Goal: Task Accomplishment & Management: Manage account settings

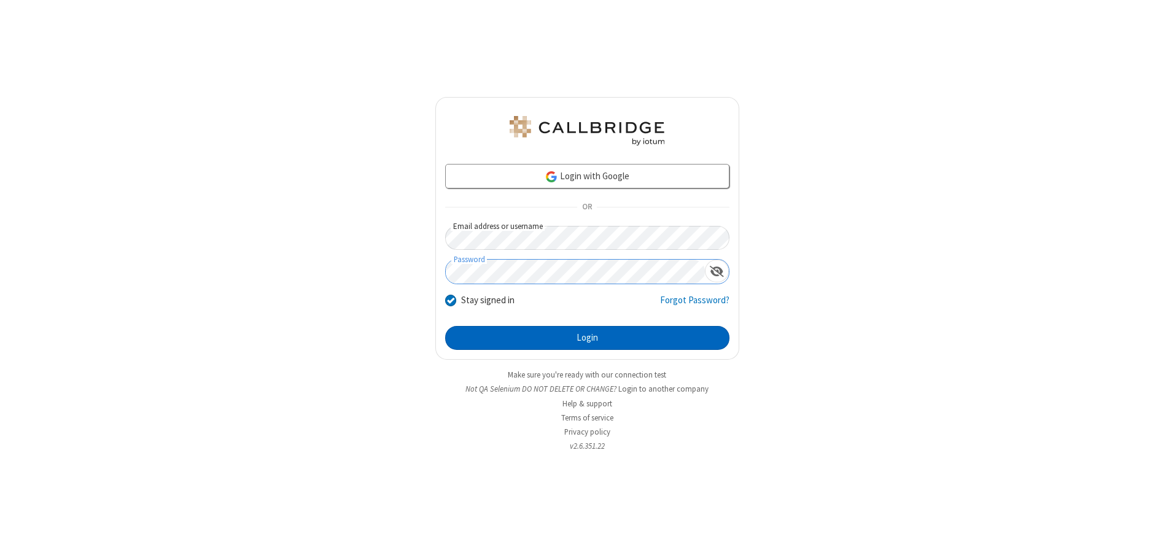
click at [587, 338] on button "Login" at bounding box center [587, 338] width 284 height 25
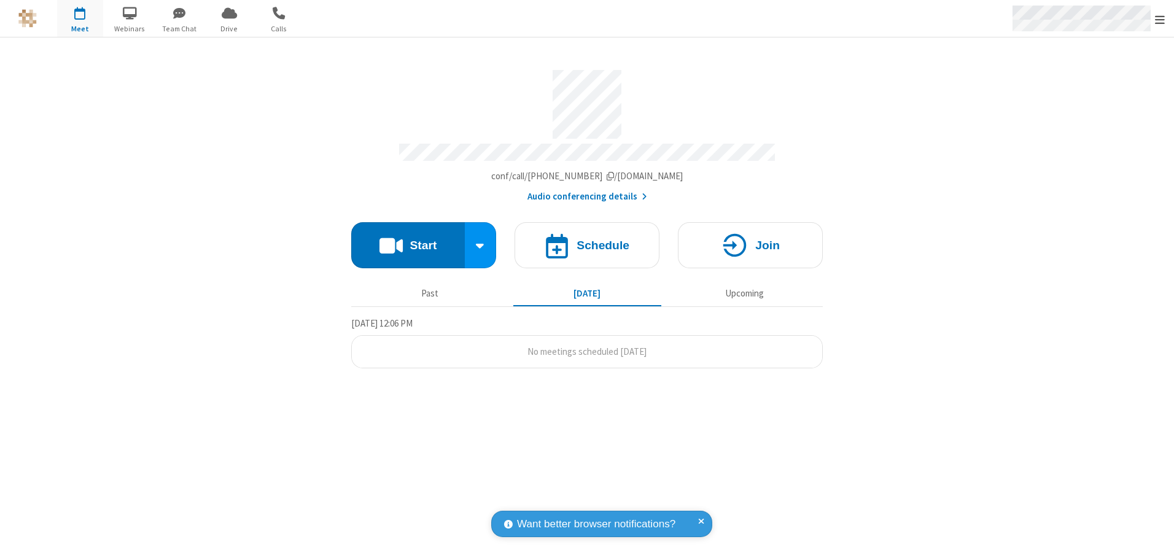
click at [1159, 19] on span "Open menu" at bounding box center [1160, 20] width 10 height 12
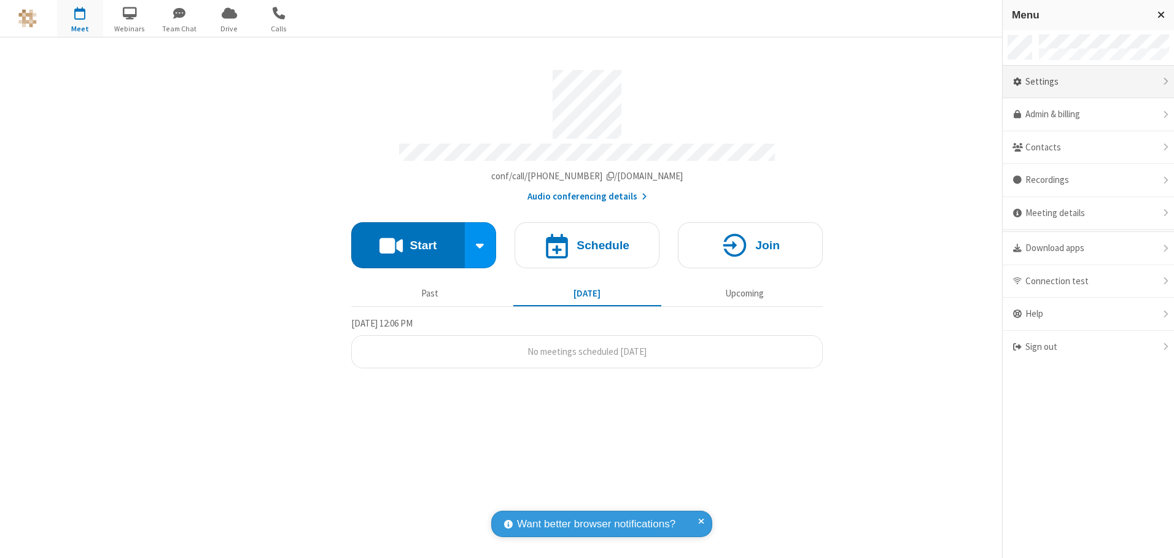
click at [1088, 82] on div "Settings" at bounding box center [1087, 82] width 171 height 33
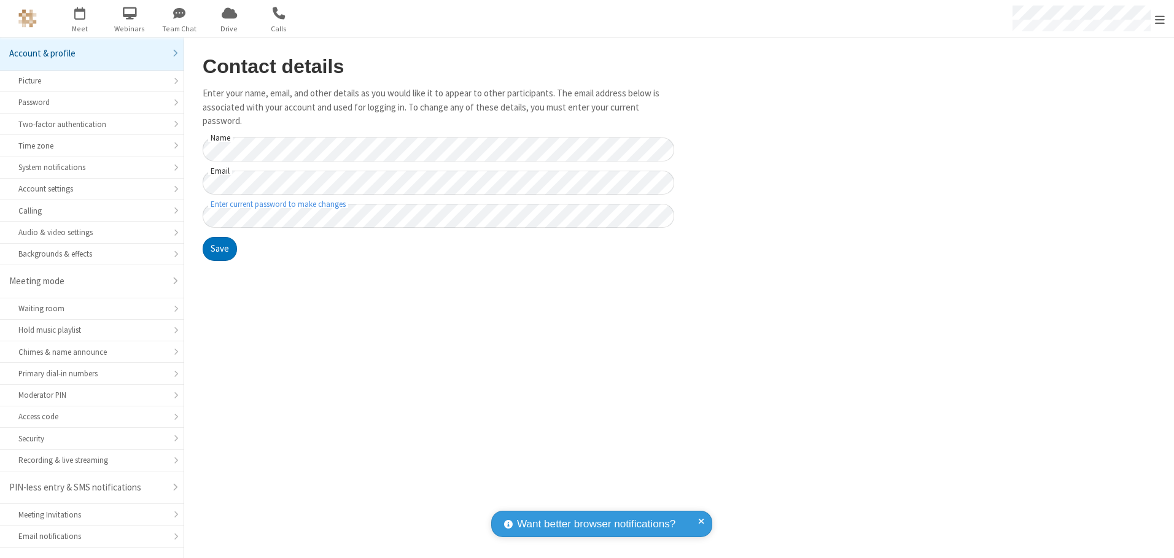
scroll to position [21, 0]
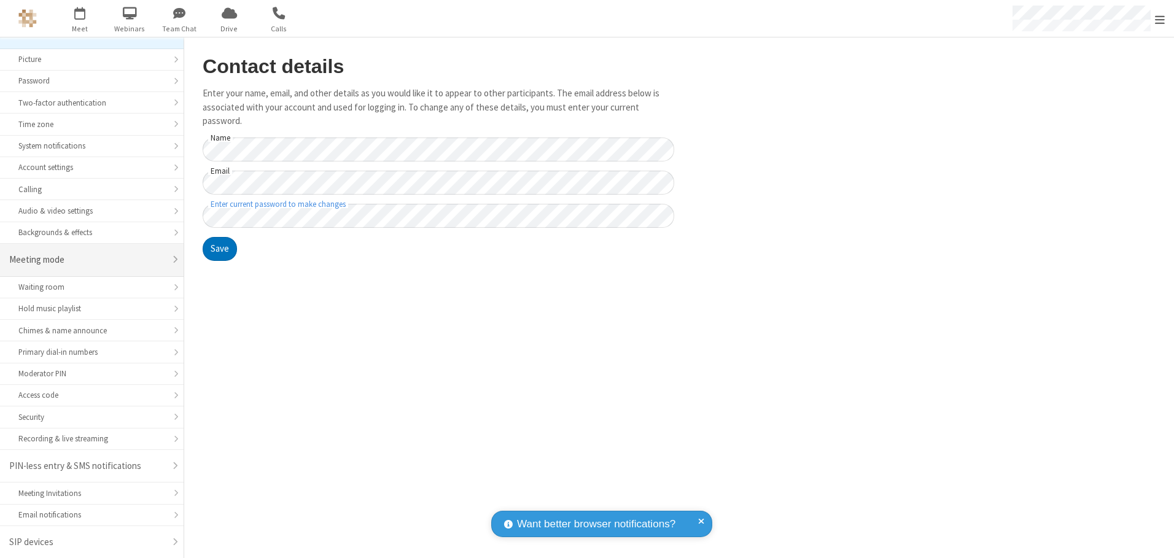
click at [87, 260] on div "Meeting mode" at bounding box center [87, 260] width 156 height 14
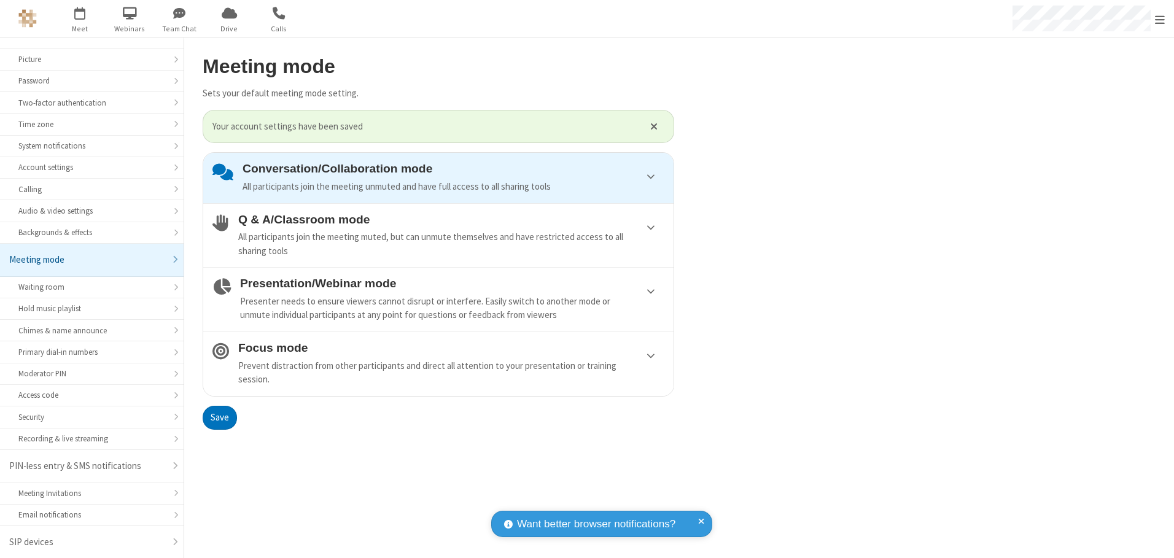
click at [438, 177] on div "Conversation/Collaboration mode All participants join the meeting unmuted and h…" at bounding box center [453, 177] width 422 height 31
click at [219, 417] on button "Save" at bounding box center [220, 418] width 34 height 25
click at [1159, 18] on span "Open menu" at bounding box center [1160, 20] width 10 height 12
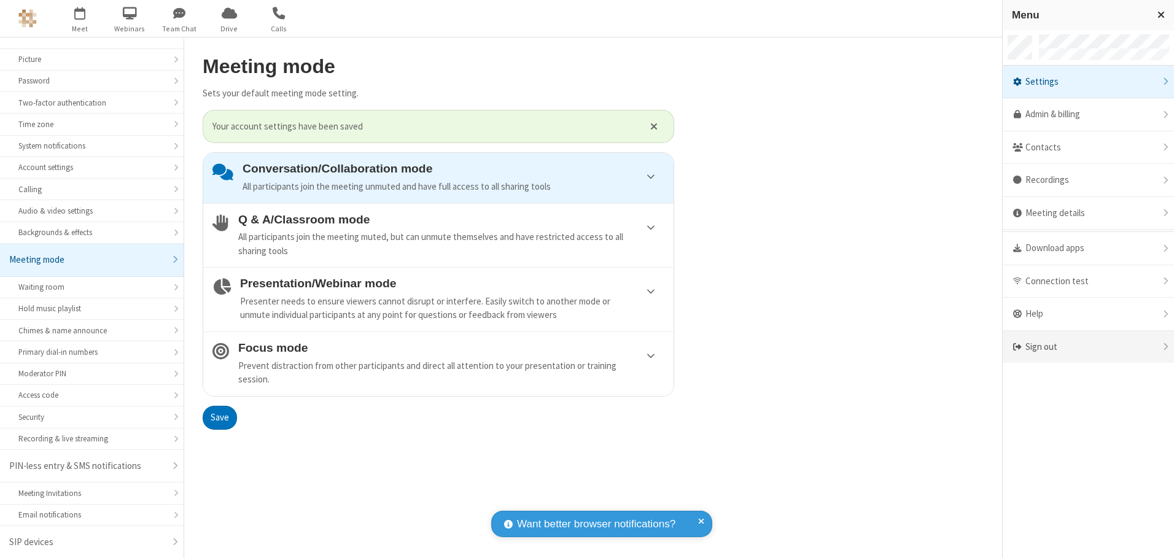
click at [1088, 347] on div "Sign out" at bounding box center [1087, 347] width 171 height 33
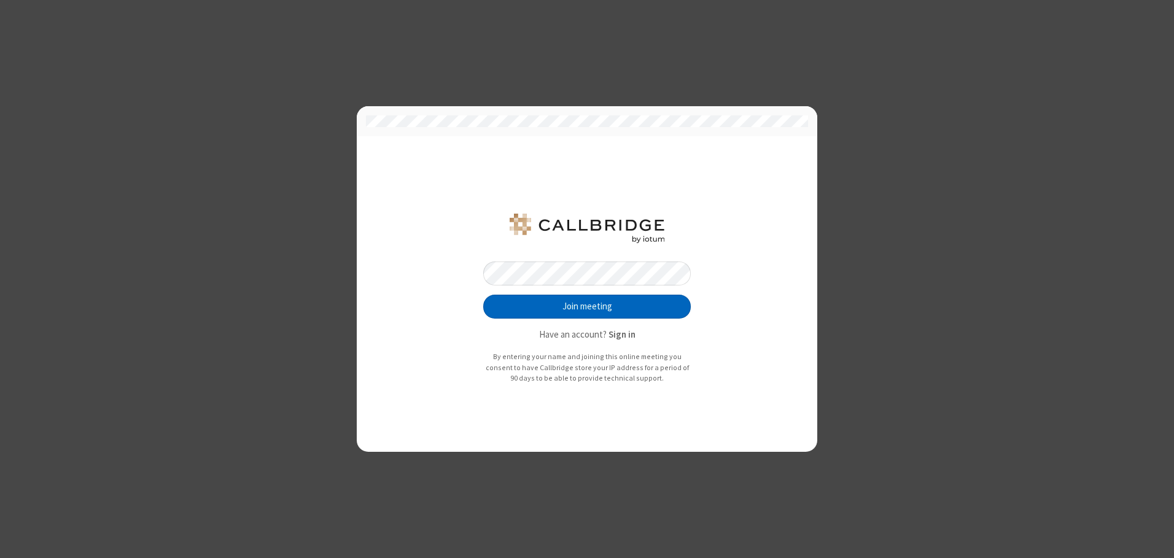
click at [587, 306] on button "Join meeting" at bounding box center [586, 307] width 207 height 25
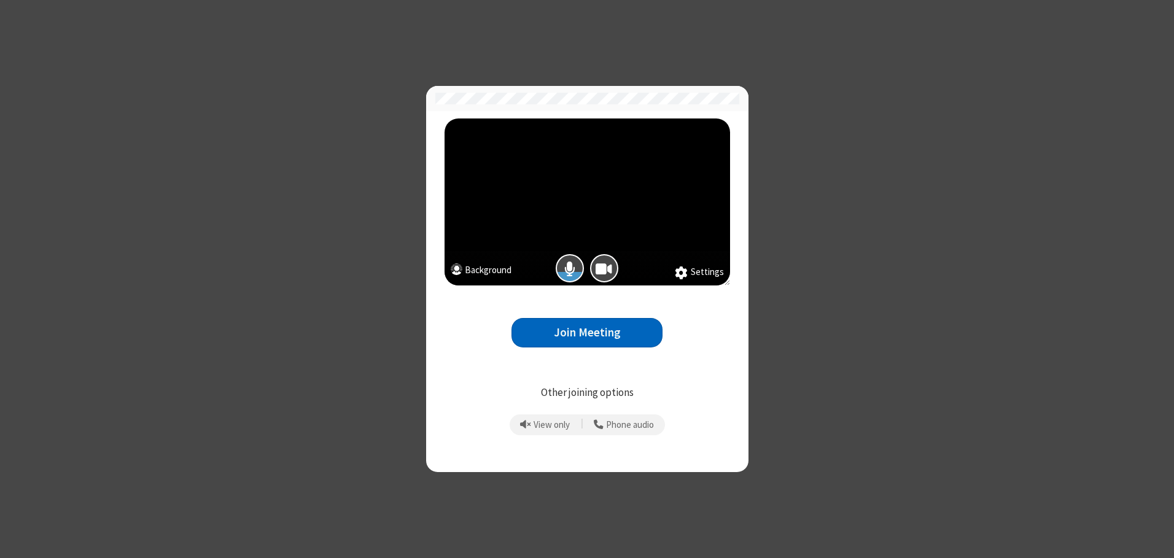
click at [587, 333] on button "Join Meeting" at bounding box center [586, 333] width 151 height 30
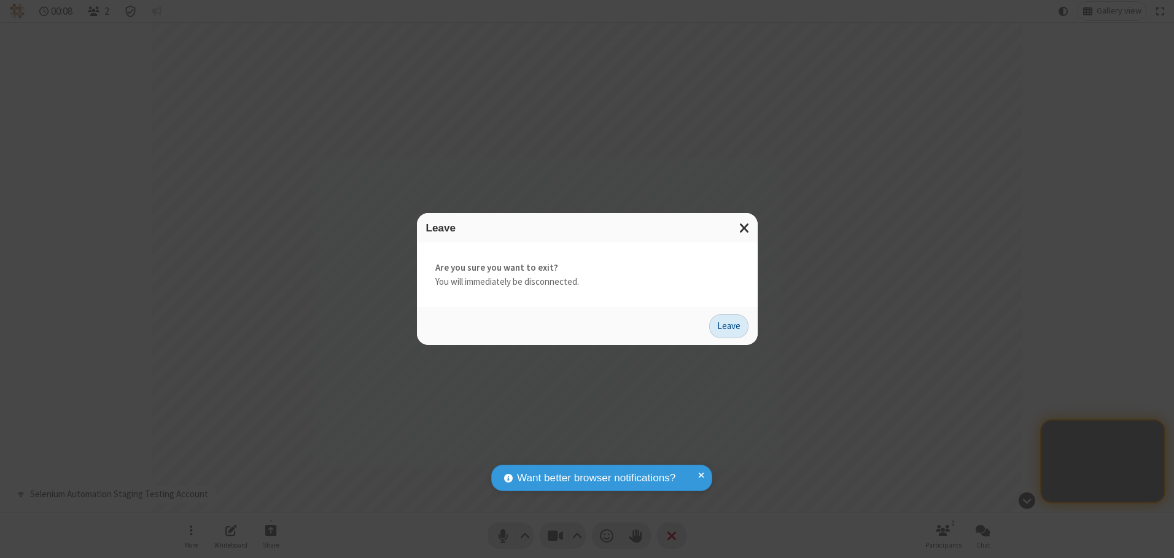
click at [729, 326] on button "Leave" at bounding box center [728, 326] width 39 height 25
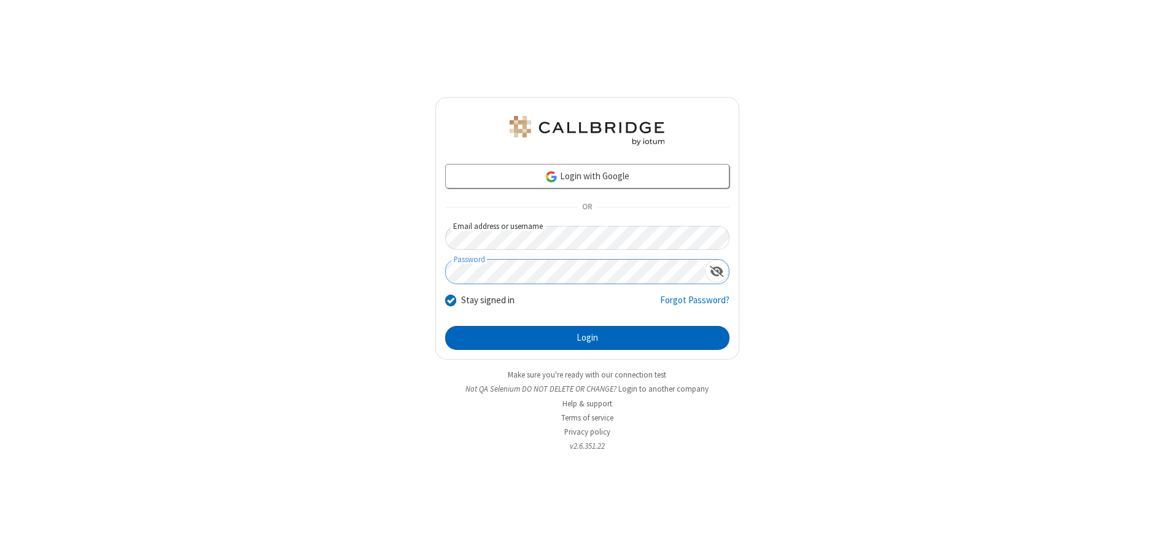
click at [587, 338] on button "Login" at bounding box center [587, 338] width 284 height 25
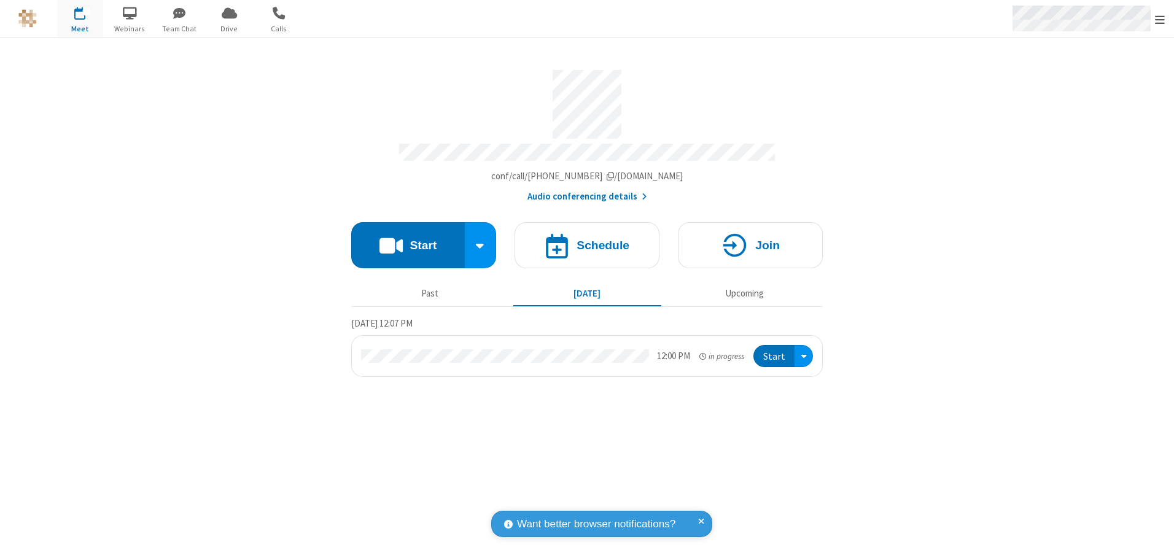
click at [1159, 19] on span "Open menu" at bounding box center [1160, 20] width 10 height 12
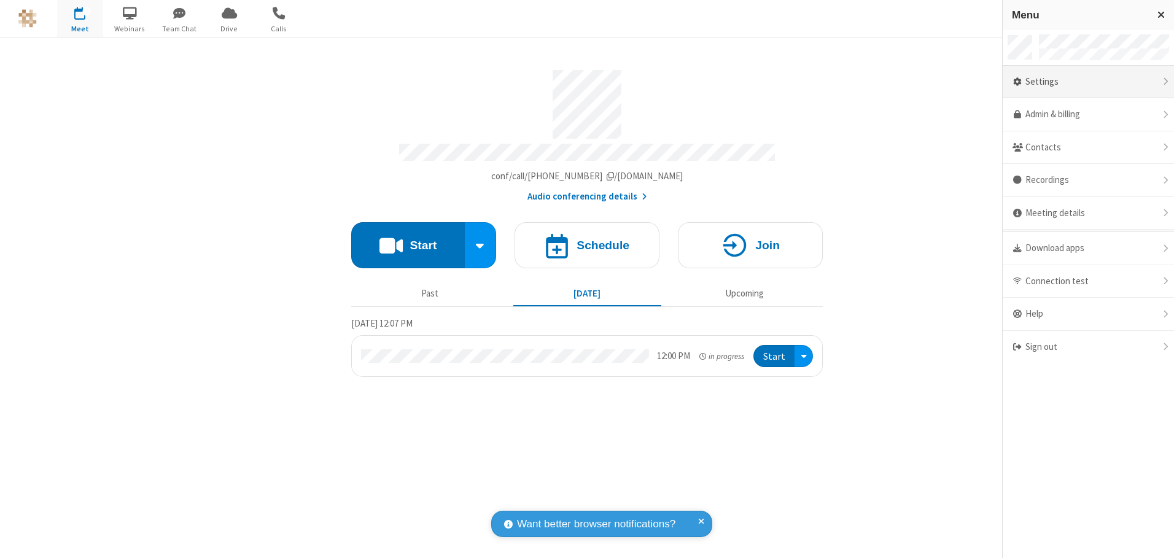
click at [1088, 82] on div "Settings" at bounding box center [1087, 82] width 171 height 33
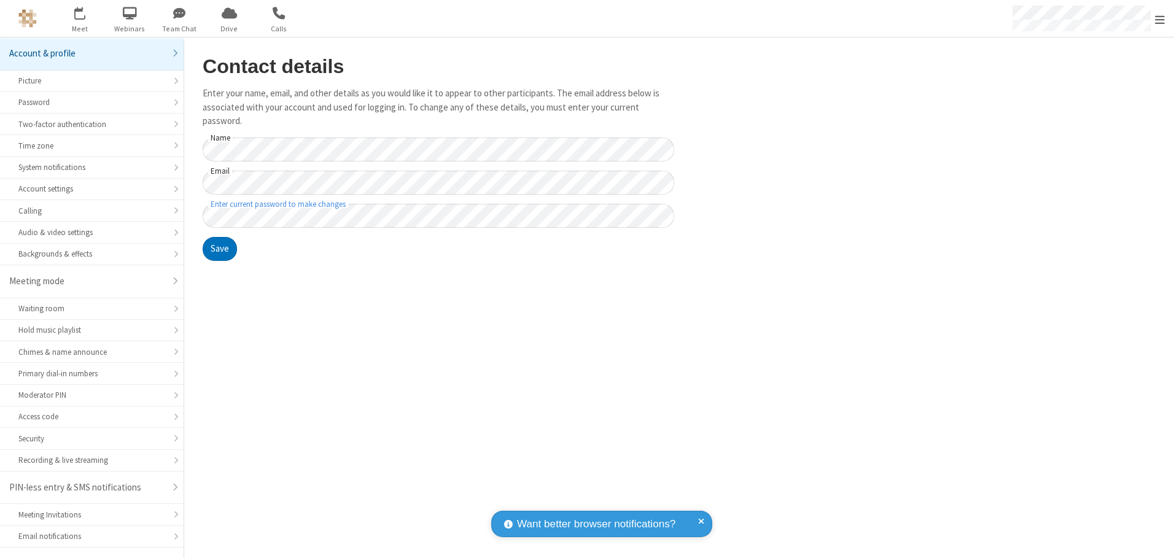
scroll to position [21, 0]
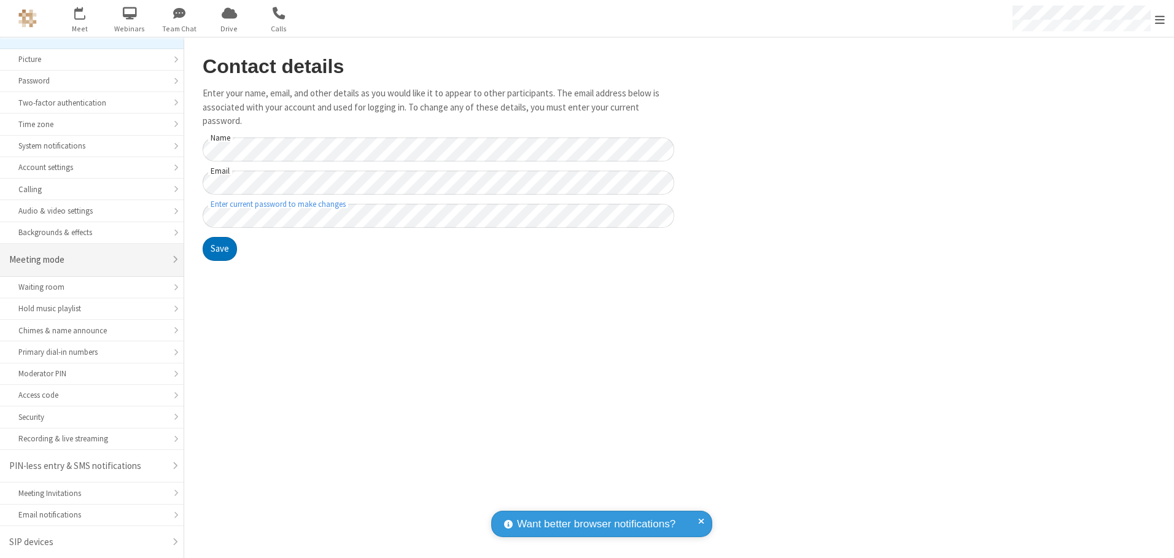
click at [87, 260] on div "Meeting mode" at bounding box center [87, 260] width 156 height 14
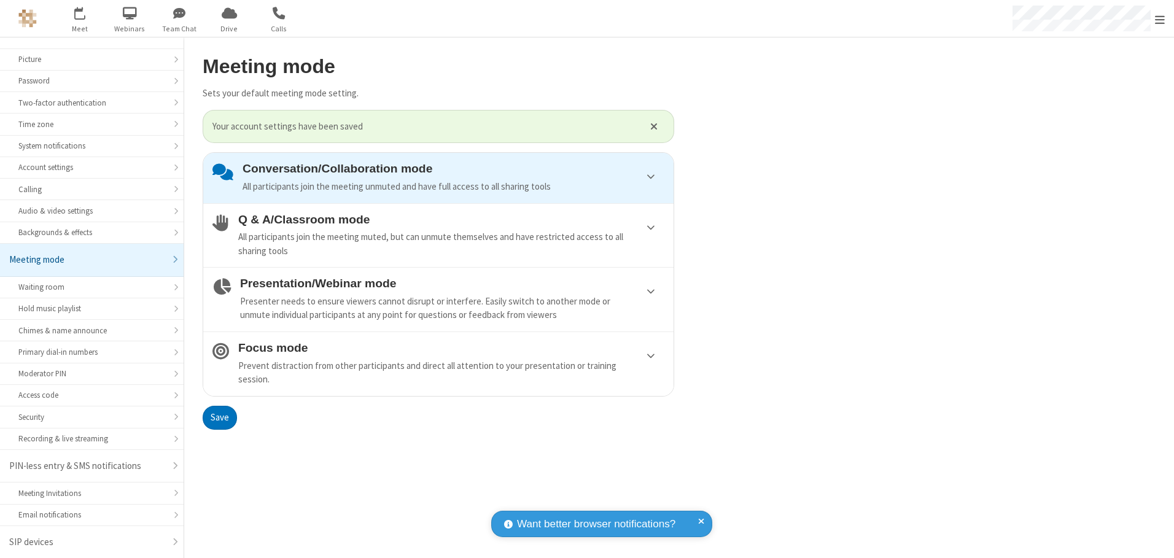
click at [438, 177] on div "Conversation/Collaboration mode All participants join the meeting unmuted and h…" at bounding box center [453, 177] width 422 height 31
click at [219, 417] on button "Save" at bounding box center [220, 418] width 34 height 25
click at [1159, 18] on span "Open menu" at bounding box center [1160, 20] width 10 height 12
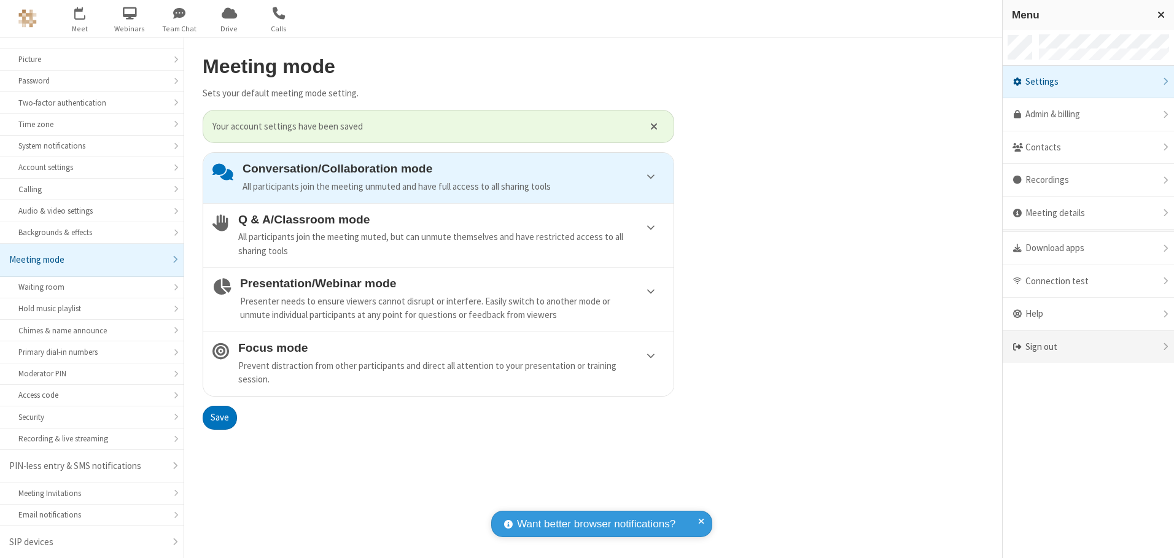
click at [1088, 347] on div "Sign out" at bounding box center [1087, 347] width 171 height 33
